Goal: Book appointment/travel/reservation

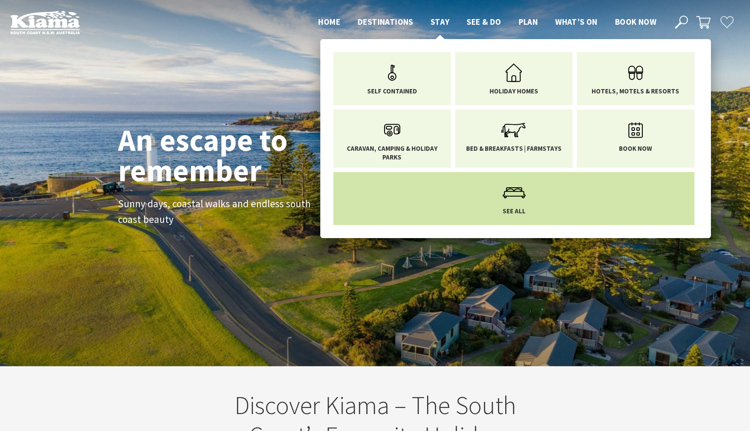
click at [514, 199] on icon "Main Menu" at bounding box center [514, 192] width 28 height 28
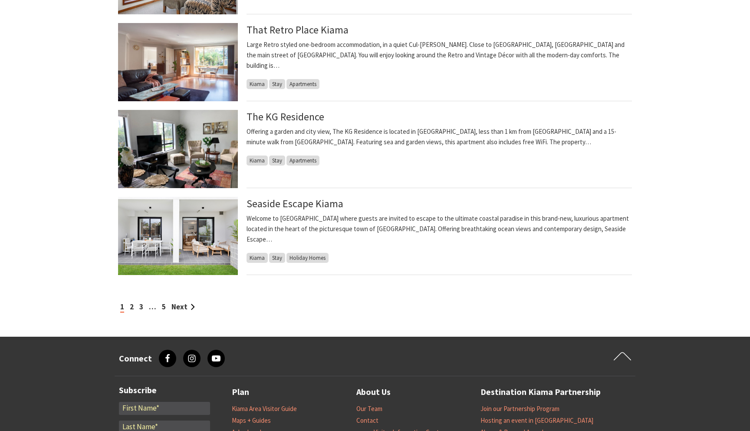
scroll to position [828, 0]
click at [183, 305] on link "Next" at bounding box center [183, 306] width 23 height 10
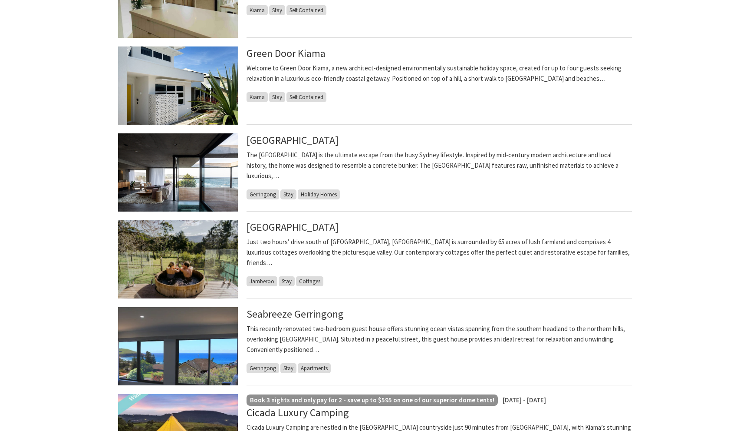
scroll to position [632, 0]
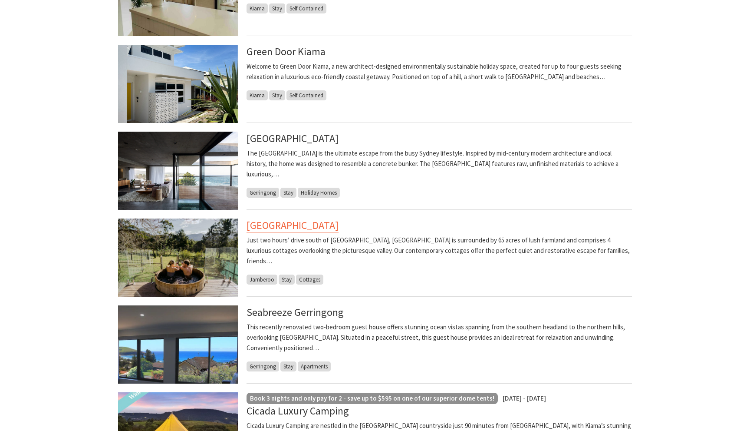
click at [339, 228] on link "[GEOGRAPHIC_DATA]" at bounding box center [293, 225] width 92 height 14
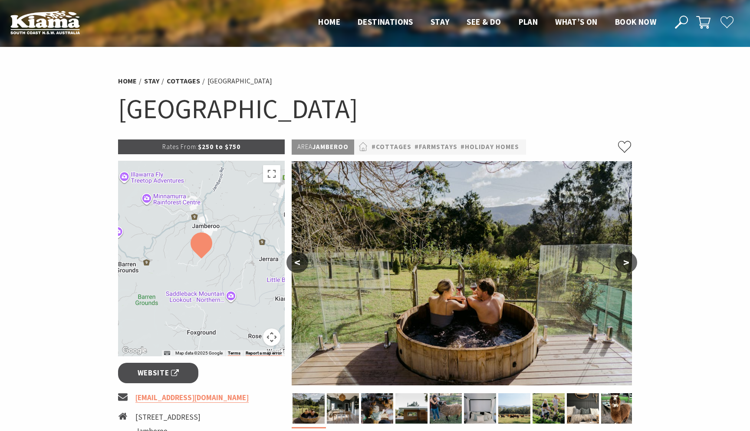
click at [628, 267] on button ">" at bounding box center [627, 262] width 22 height 21
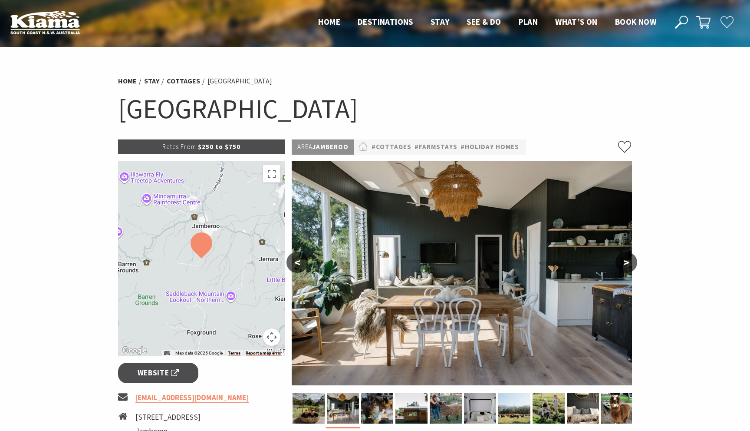
click at [628, 267] on button ">" at bounding box center [627, 262] width 22 height 21
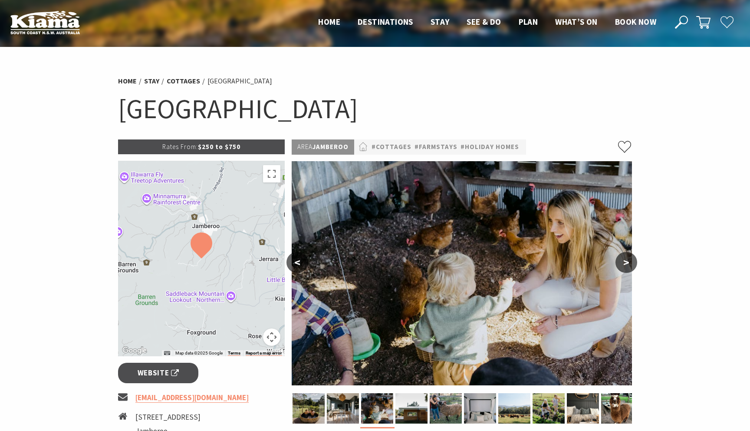
click at [628, 267] on button ">" at bounding box center [627, 262] width 22 height 21
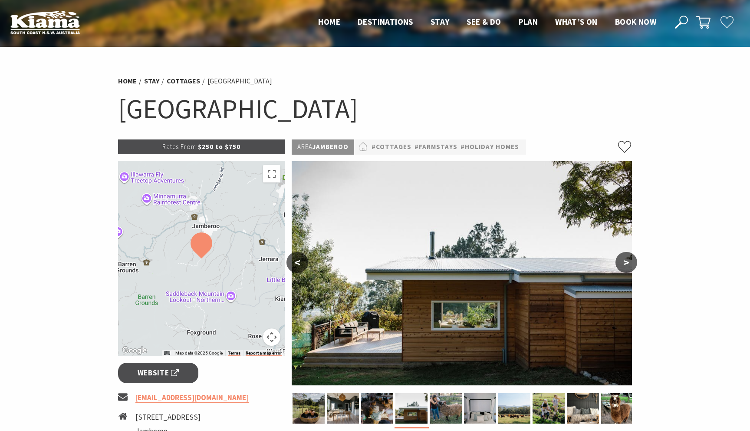
click at [628, 266] on button ">" at bounding box center [627, 262] width 22 height 21
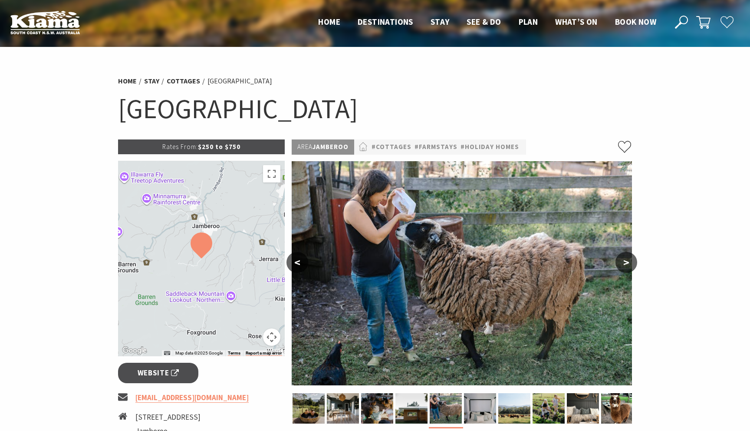
click at [628, 266] on button ">" at bounding box center [627, 262] width 22 height 21
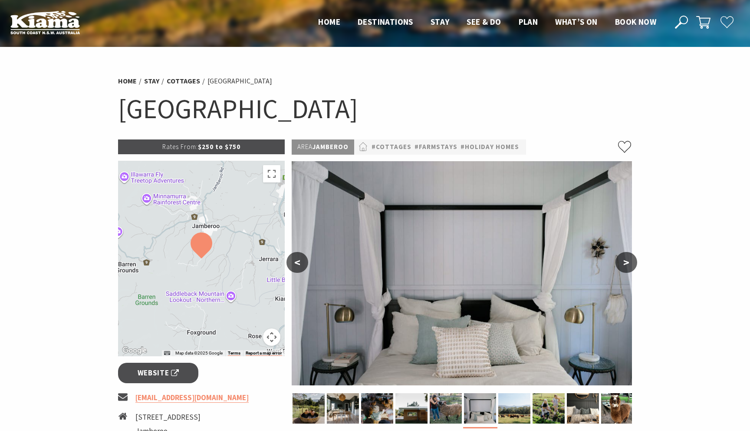
click at [628, 266] on button ">" at bounding box center [627, 262] width 22 height 21
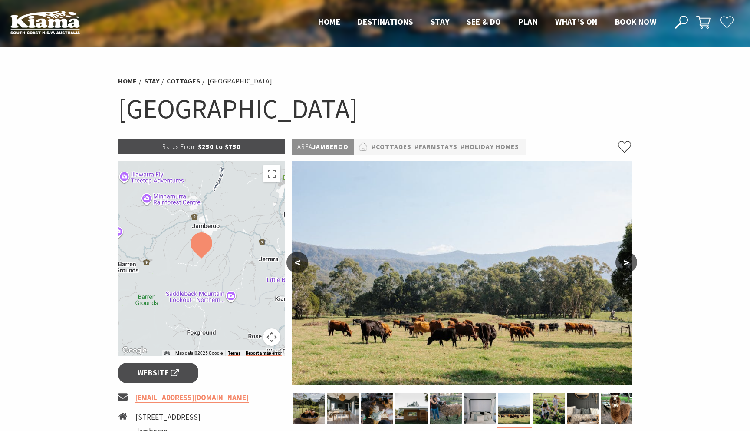
click at [628, 266] on button ">" at bounding box center [627, 262] width 22 height 21
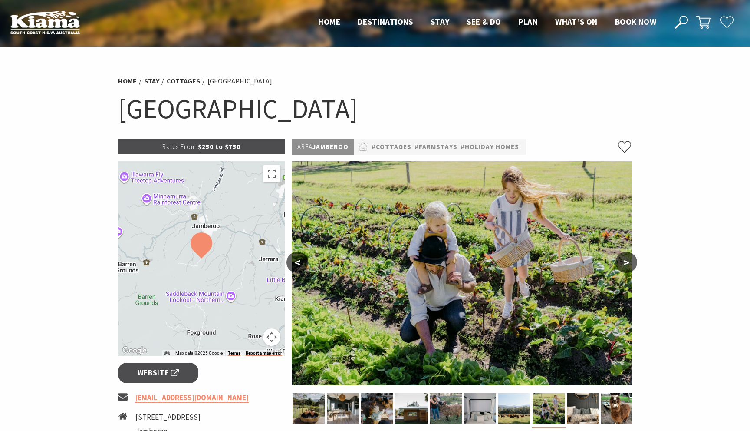
click at [628, 268] on button ">" at bounding box center [627, 262] width 22 height 21
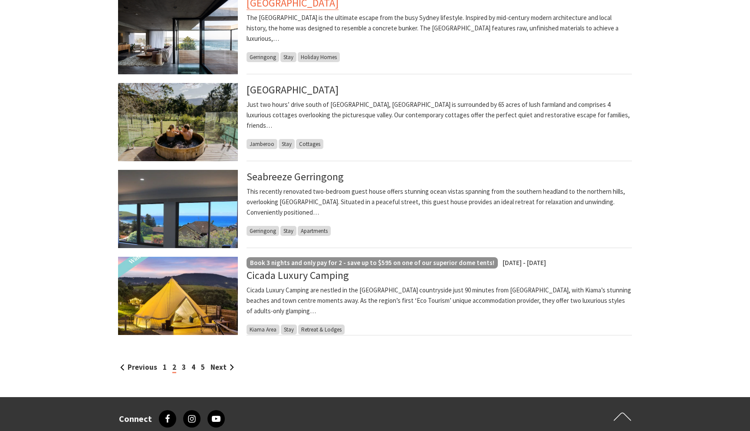
scroll to position [768, 0]
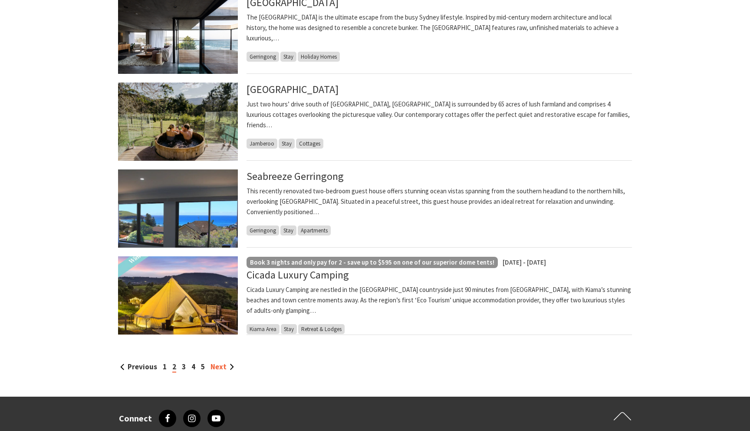
click at [220, 368] on link "Next" at bounding box center [222, 367] width 23 height 10
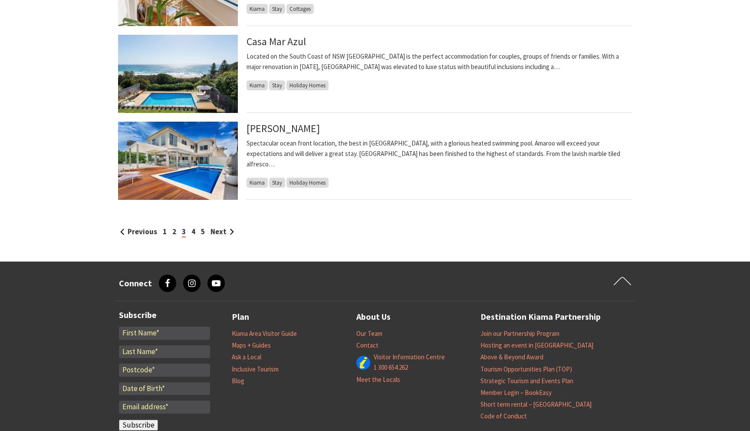
scroll to position [905, 0]
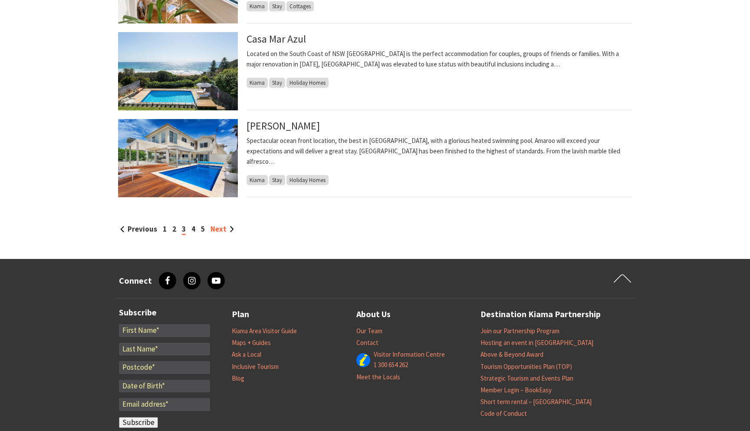
click at [221, 229] on link "Next" at bounding box center [222, 229] width 23 height 10
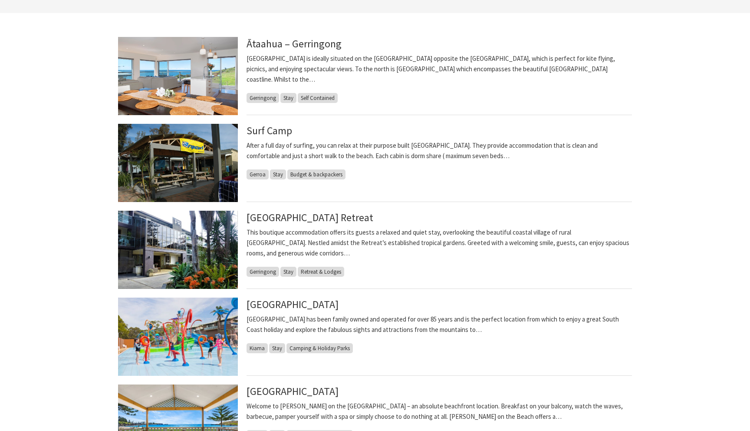
scroll to position [207, 0]
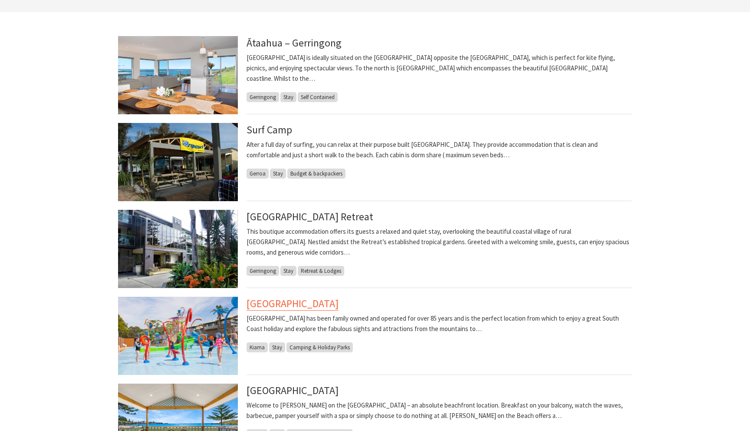
click at [313, 306] on link "BIG4 Easts Beach Holiday Park" at bounding box center [293, 304] width 92 height 14
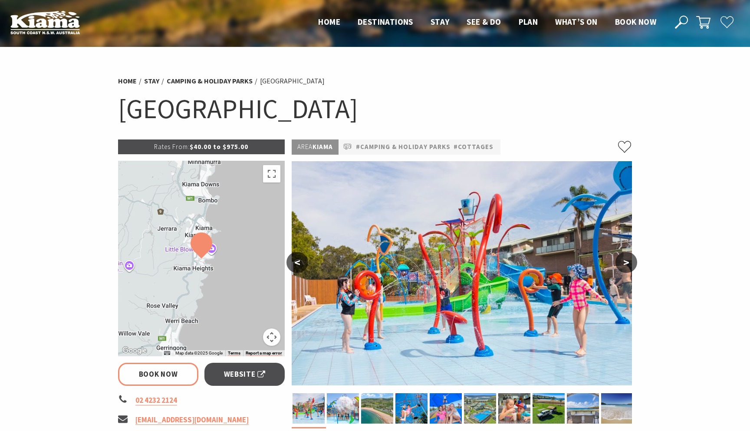
select select "3"
select select "2"
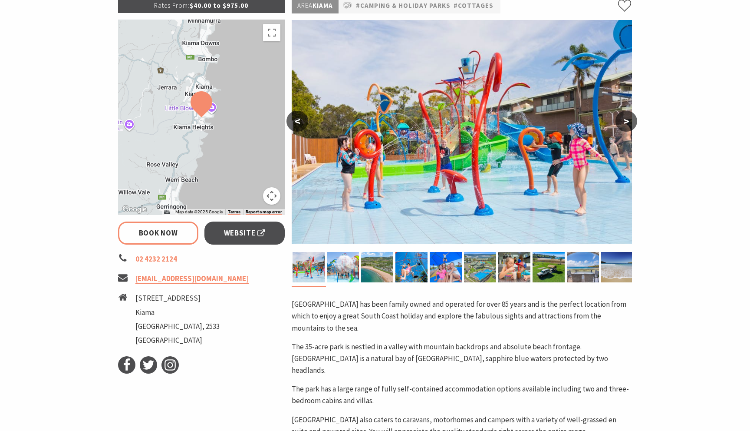
scroll to position [142, 0]
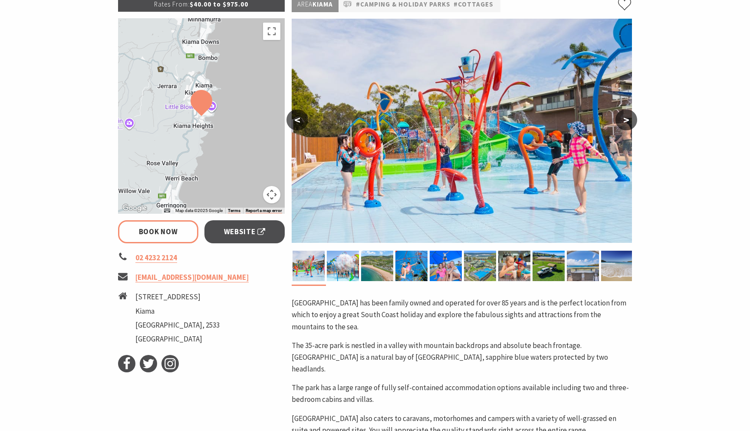
click at [627, 117] on button ">" at bounding box center [627, 119] width 22 height 21
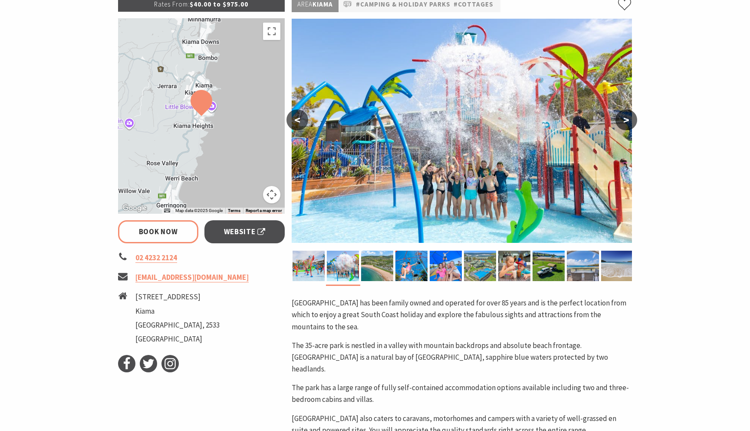
click at [627, 117] on button ">" at bounding box center [627, 119] width 22 height 21
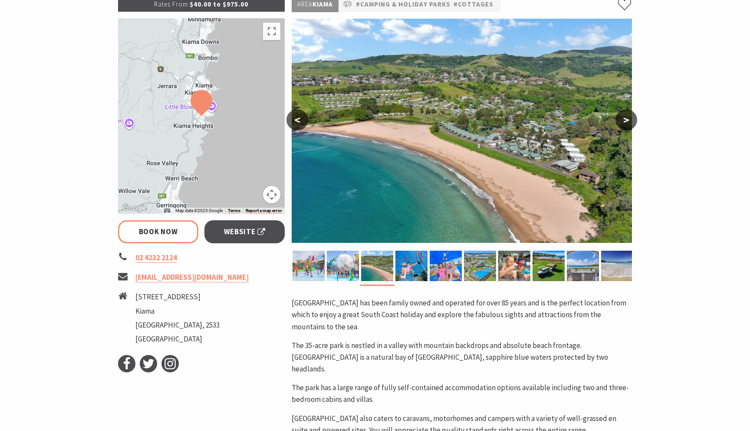
click at [627, 117] on button ">" at bounding box center [627, 119] width 22 height 21
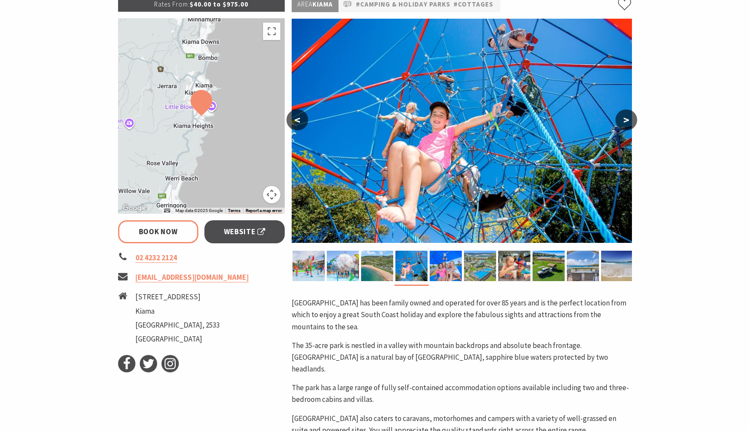
click at [627, 117] on button ">" at bounding box center [627, 119] width 22 height 21
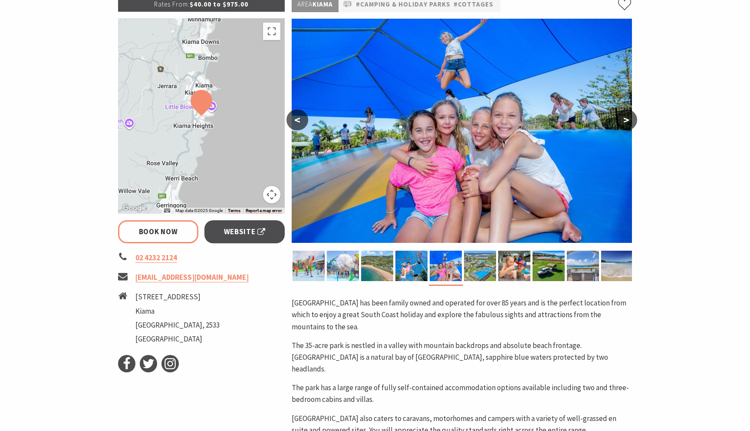
click at [627, 117] on button ">" at bounding box center [627, 119] width 22 height 21
